Goal: Transaction & Acquisition: Purchase product/service

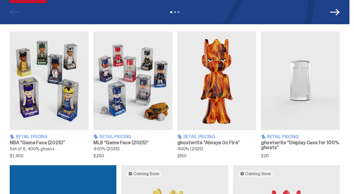
drag, startPoint x: 213, startPoint y: 70, endPoint x: 207, endPoint y: 66, distance: 7.6
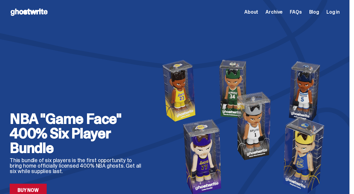
click at [282, 13] on span "Archive" at bounding box center [273, 12] width 17 height 5
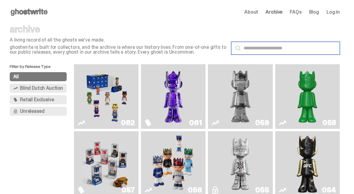
click at [278, 48] on input "text" at bounding box center [285, 48] width 108 height 13
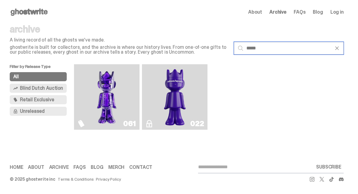
type input "*****"
click at [27, 76] on button "All" at bounding box center [38, 76] width 57 height 9
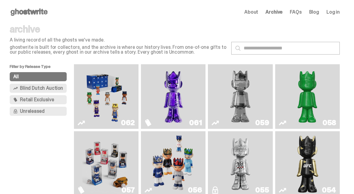
click at [29, 12] on icon at bounding box center [29, 12] width 39 height 10
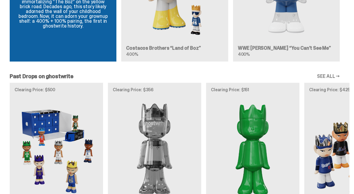
scroll to position [484, 0]
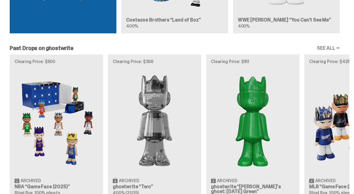
click at [151, 115] on div "Clearing Price: $500 Archived NBA “Game Face (2025)” Blind Box, 100% ghosts Cle…" at bounding box center [174, 130] width 349 height 150
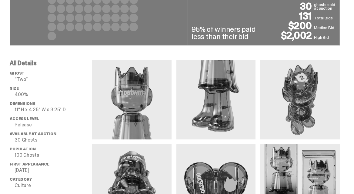
scroll to position [388, 0]
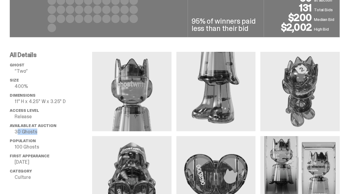
drag, startPoint x: 38, startPoint y: 130, endPoint x: 16, endPoint y: 130, distance: 21.2
click at [16, 130] on p "30 Ghosts" at bounding box center [54, 131] width 78 height 5
drag, startPoint x: 33, startPoint y: 148, endPoint x: 14, endPoint y: 147, distance: 19.1
click at [14, 147] on ul "ghost “Two” Size 400% Dimensions 11" H x 4.25" W x 3.25" D Access Level Release…" at bounding box center [51, 123] width 82 height 121
